Goal: Task Accomplishment & Management: Manage account settings

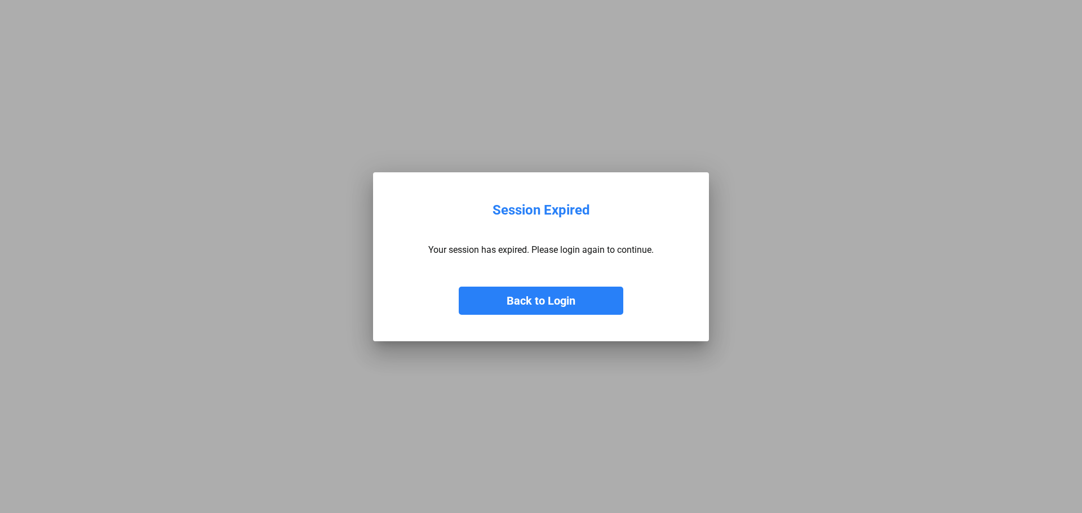
click at [557, 299] on button "Back to Login" at bounding box center [541, 301] width 165 height 28
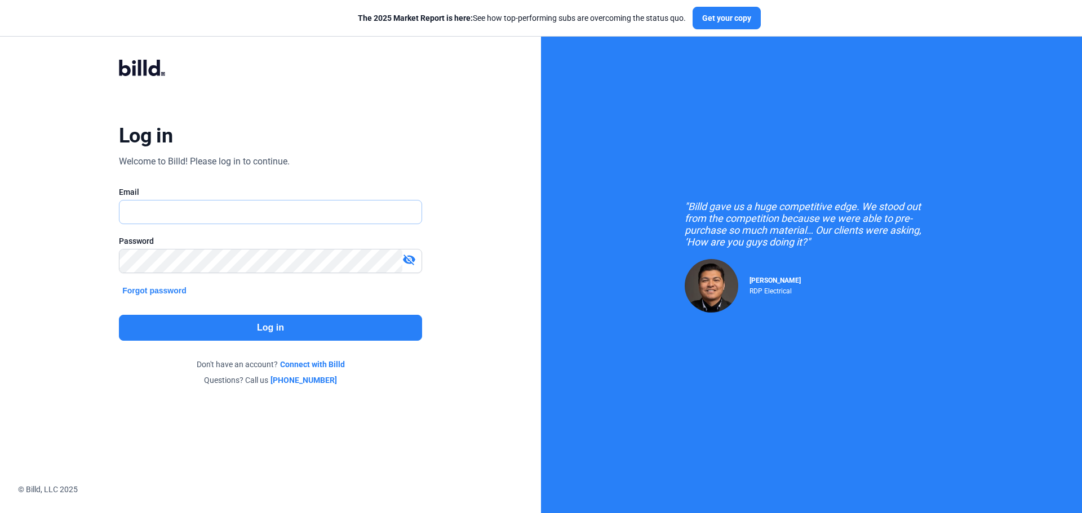
click at [187, 214] on input "text" at bounding box center [264, 212] width 290 height 23
type input "[EMAIL_ADDRESS][DOMAIN_NAME]"
click at [255, 322] on button "Log in" at bounding box center [270, 328] width 303 height 26
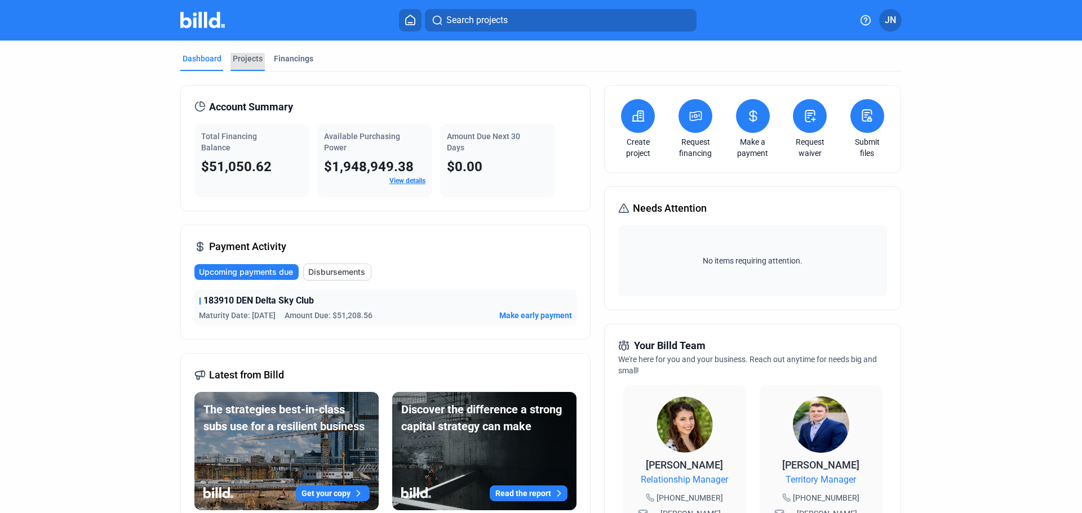
click at [236, 63] on div "Projects" at bounding box center [248, 58] width 30 height 11
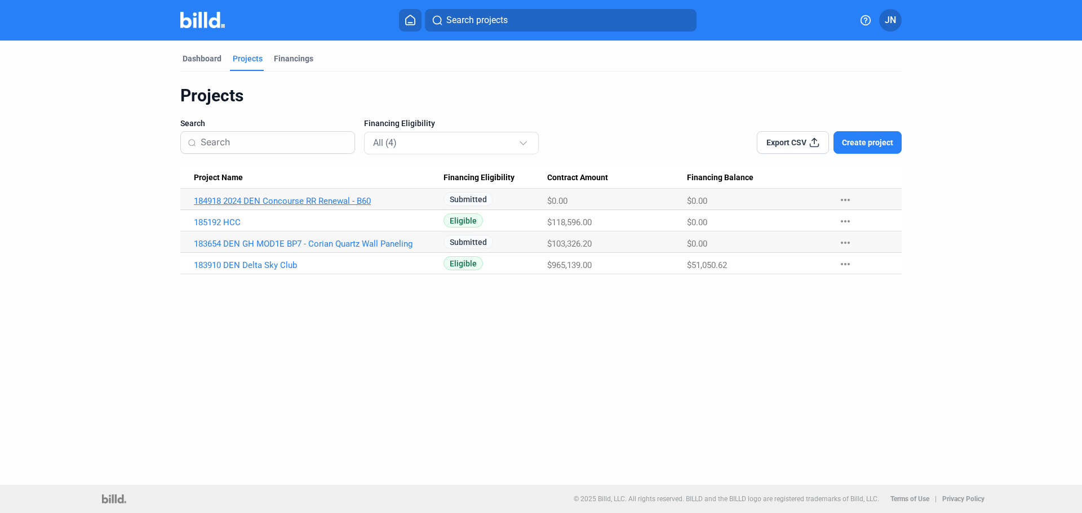
click at [273, 199] on link "184918 2024 DEN Concourse RR Renewal - B60" at bounding box center [319, 201] width 250 height 10
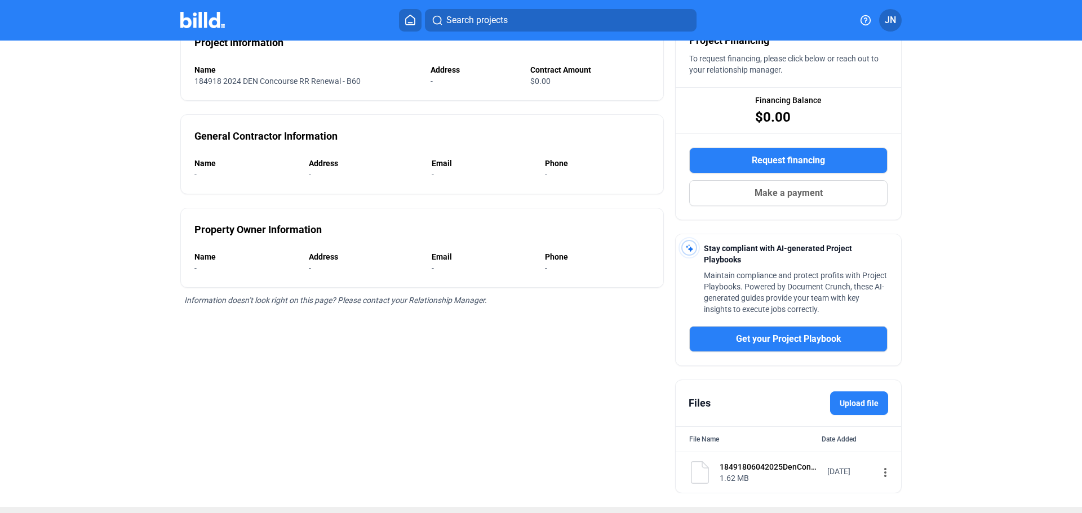
scroll to position [135, 0]
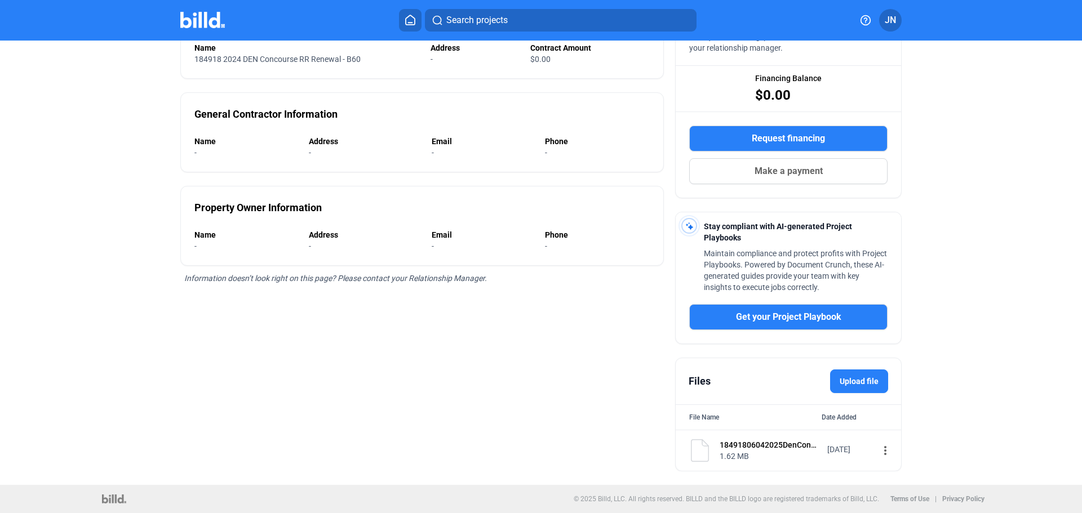
click at [844, 382] on label "Upload file" at bounding box center [859, 382] width 58 height 24
click at [0, 0] on input "Upload file" at bounding box center [0, 0] width 0 height 0
click at [843, 383] on label "Upload file" at bounding box center [859, 382] width 58 height 24
click at [0, 0] on input "Upload file" at bounding box center [0, 0] width 0 height 0
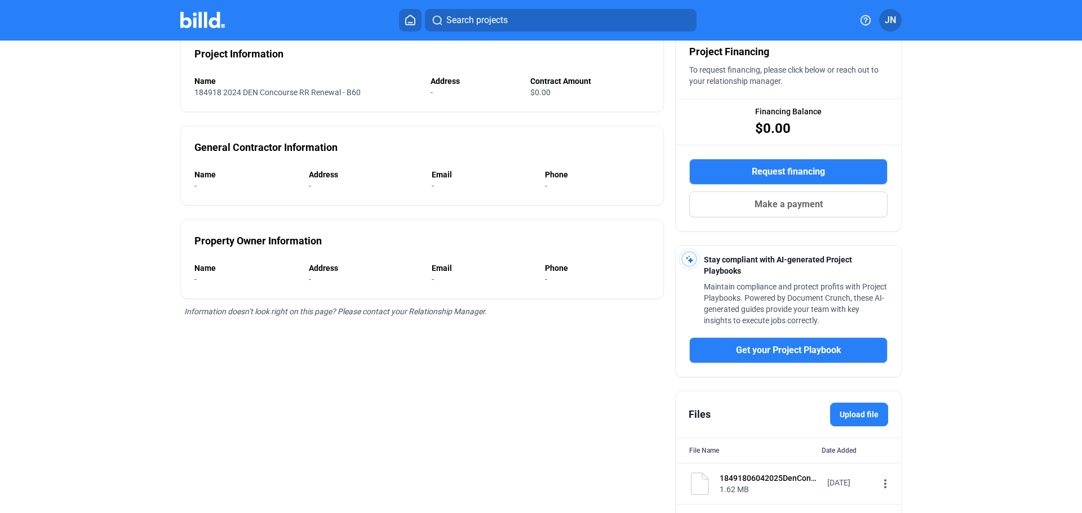
scroll to position [0, 0]
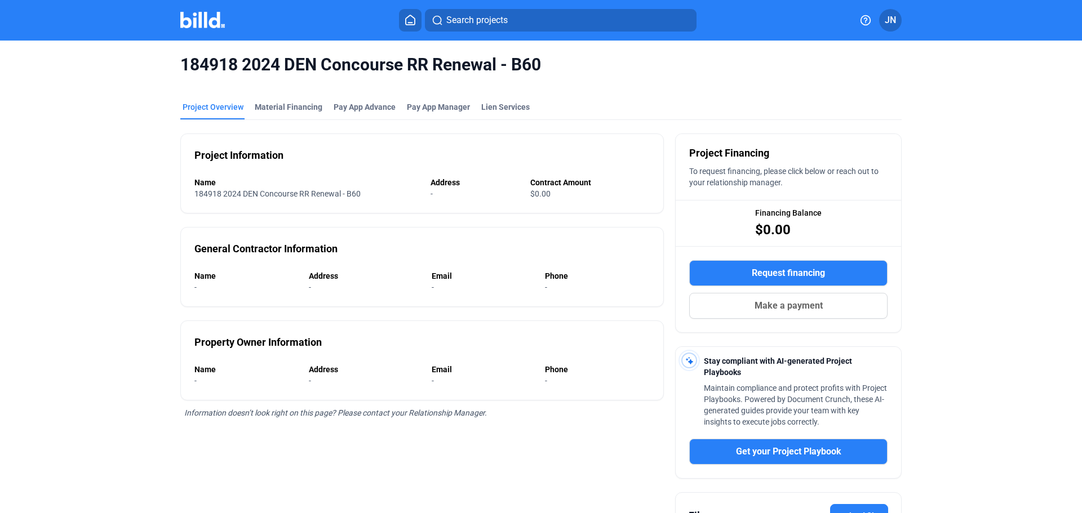
click at [134, 210] on div "184918 2024 DEN Concourse RR Renewal - B60 Project Overview Material Financing …" at bounding box center [541, 351] width 909 height 621
click at [97, 291] on div "184918 2024 DEN Concourse RR Renewal - B60 Project Overview Material Financing …" at bounding box center [541, 351] width 909 height 621
